Goal: Transaction & Acquisition: Purchase product/service

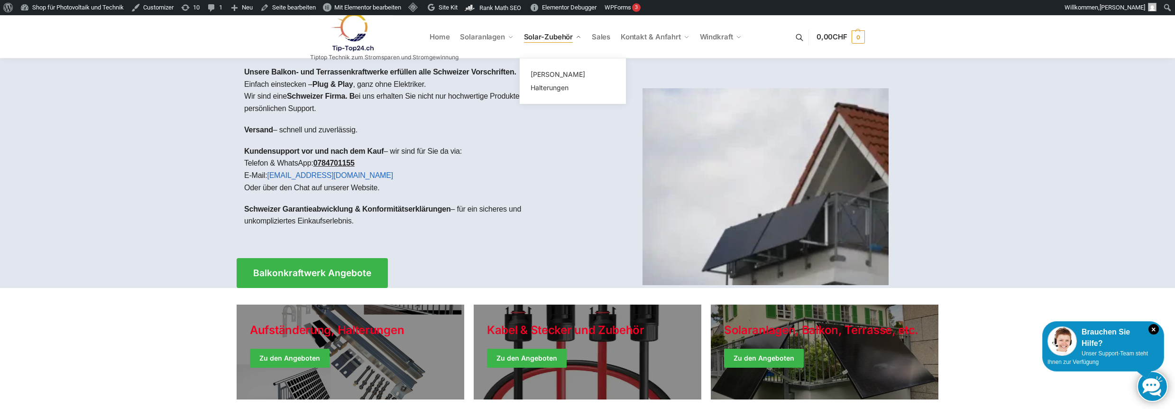
click at [546, 32] on span "Solar-Zubehör" at bounding box center [548, 36] width 49 height 9
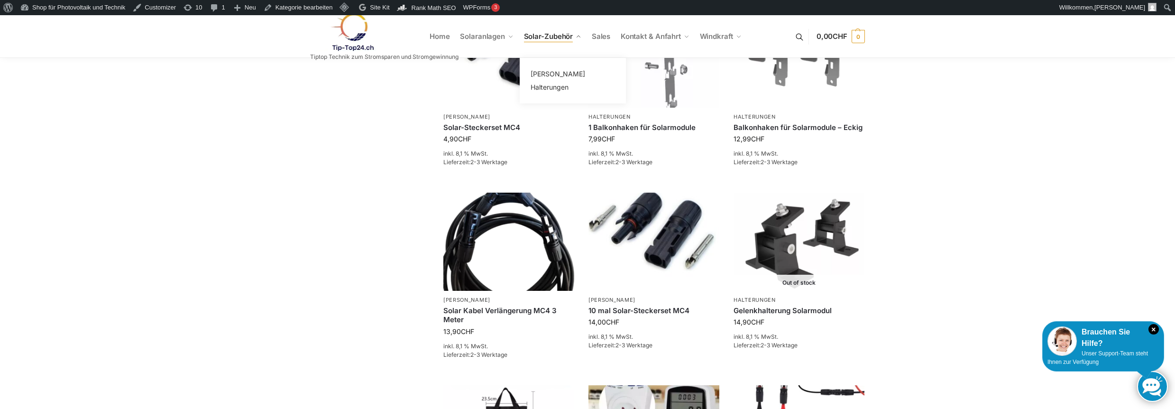
scroll to position [379, 0]
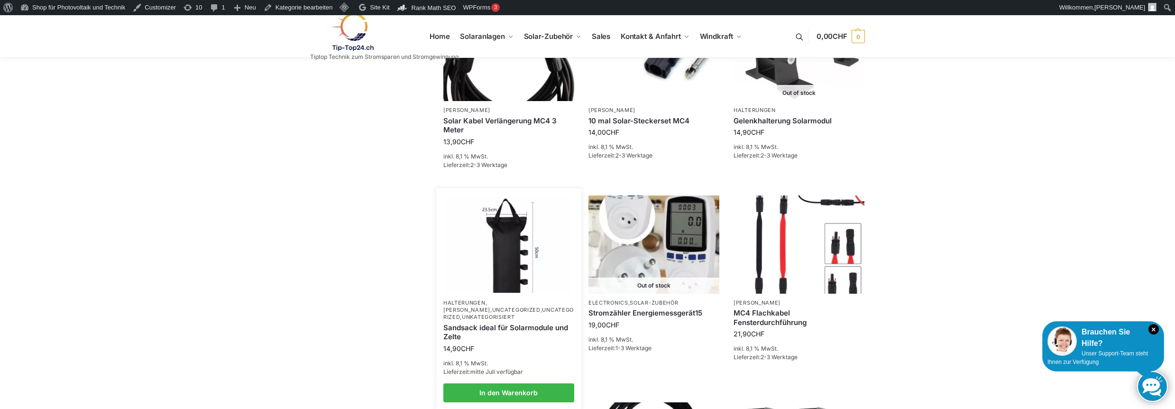
click at [503, 266] on img at bounding box center [508, 244] width 128 height 96
